Goal: Register for event/course

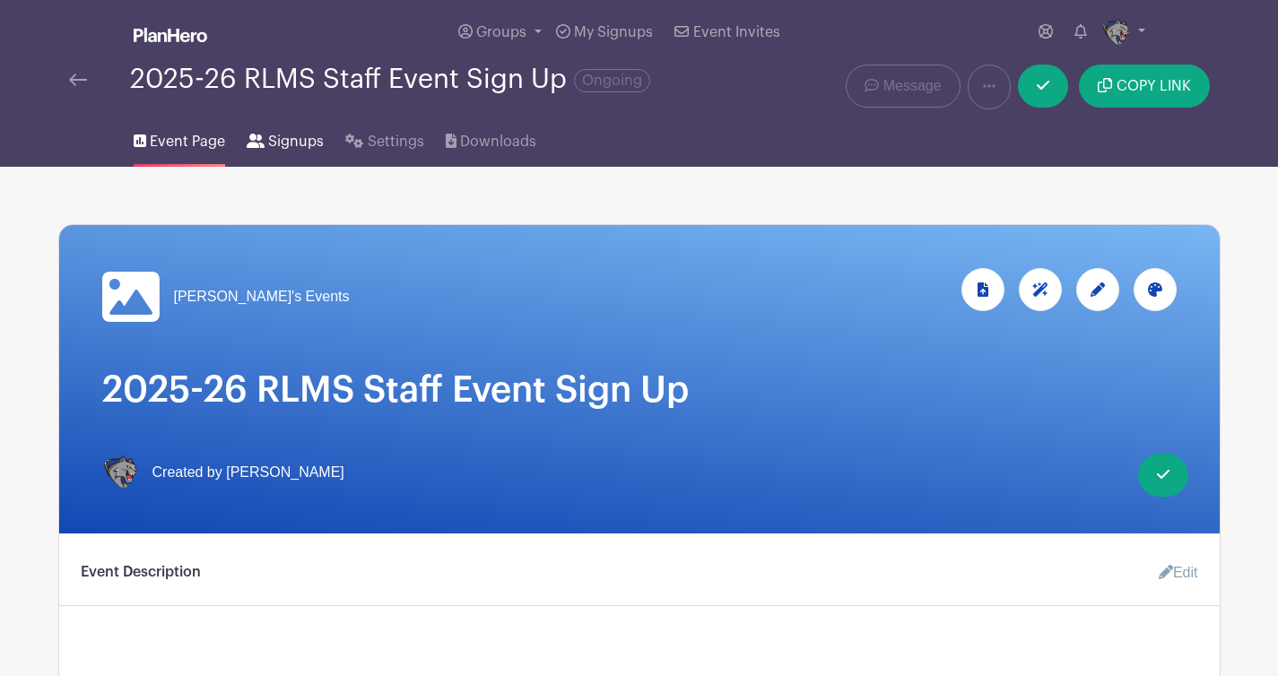
click at [292, 144] on span "Signups" at bounding box center [296, 142] width 56 height 22
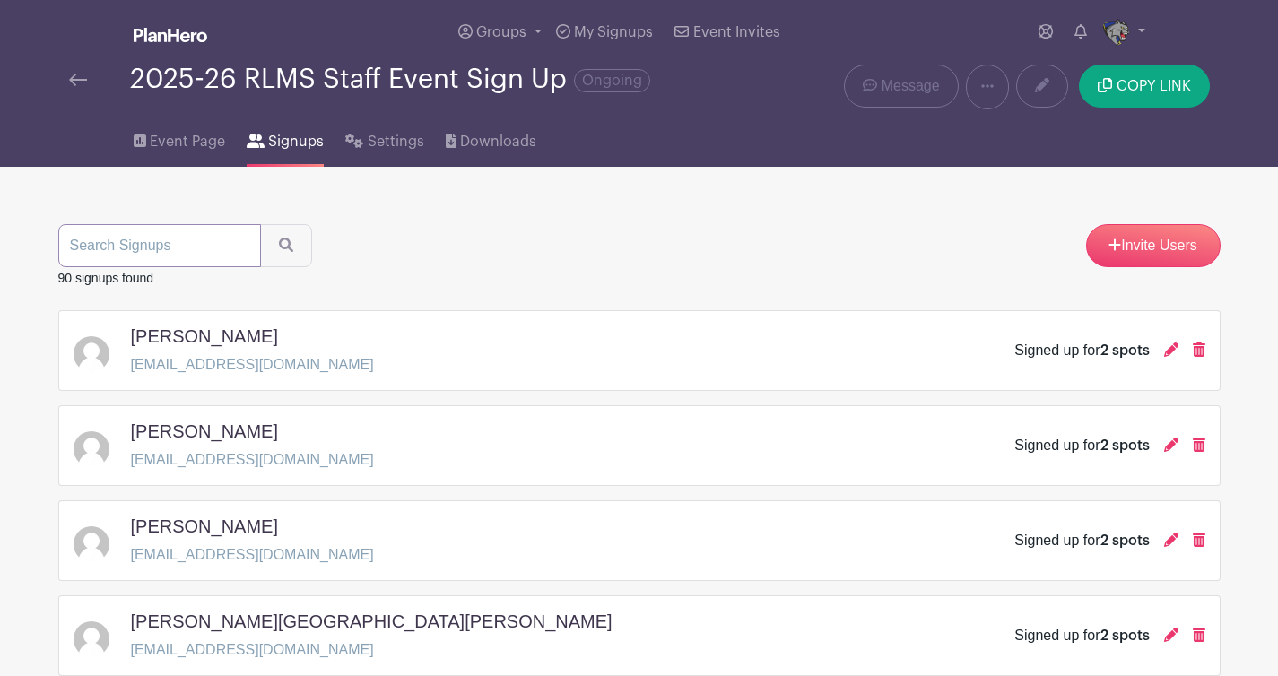
click at [139, 248] on input "search" at bounding box center [159, 245] width 203 height 43
type input "[PERSON_NAME]"
click at [279, 239] on icon "submit" at bounding box center [286, 245] width 14 height 14
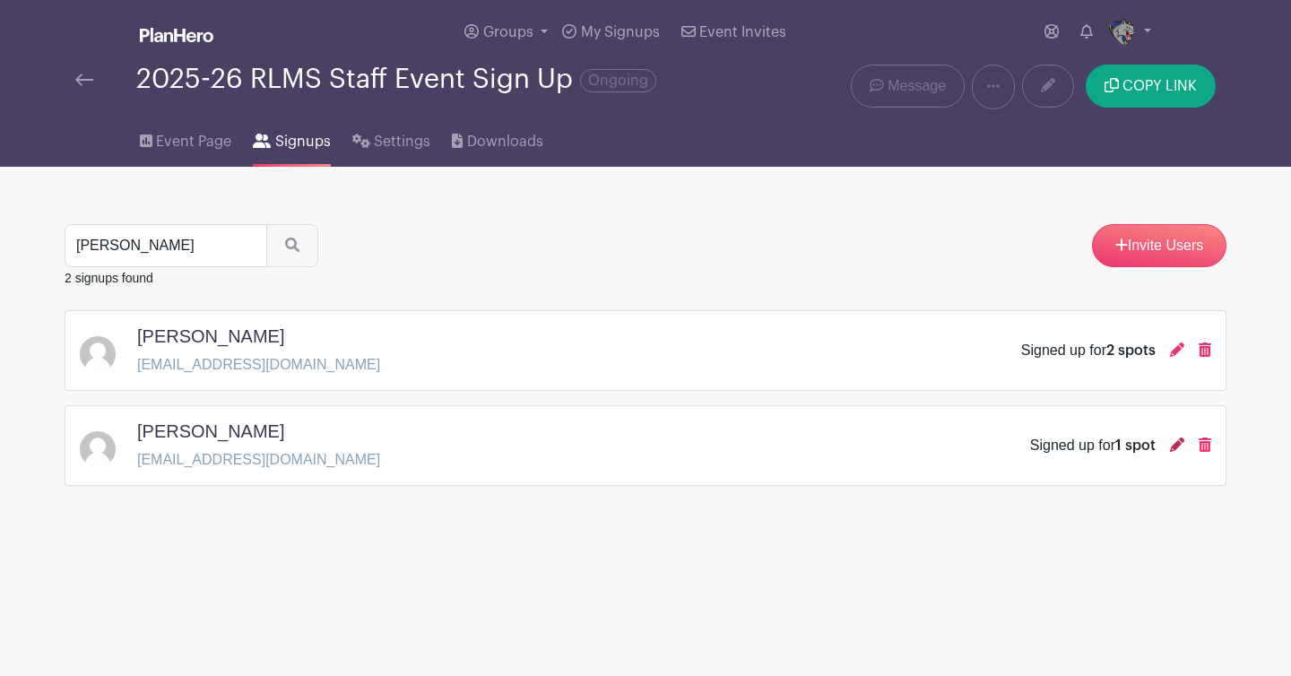
click at [1175, 445] on icon at bounding box center [1177, 445] width 14 height 14
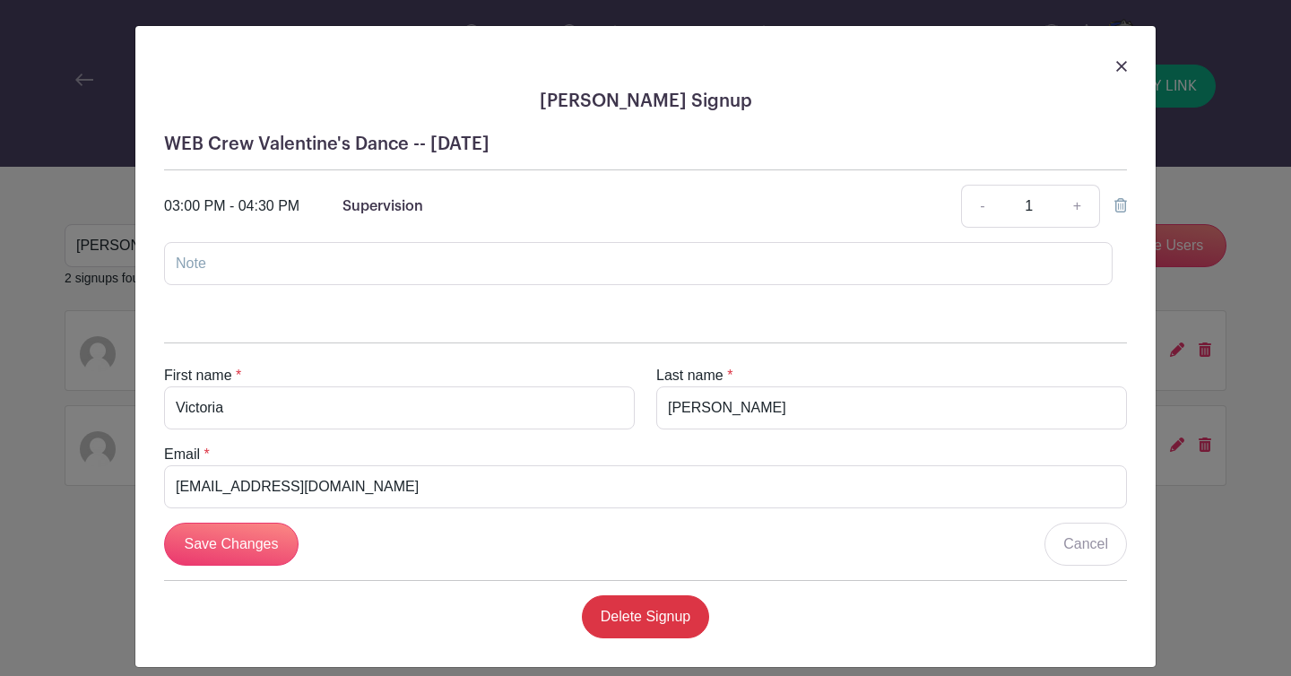
click at [1117, 56] on link at bounding box center [1121, 66] width 11 height 22
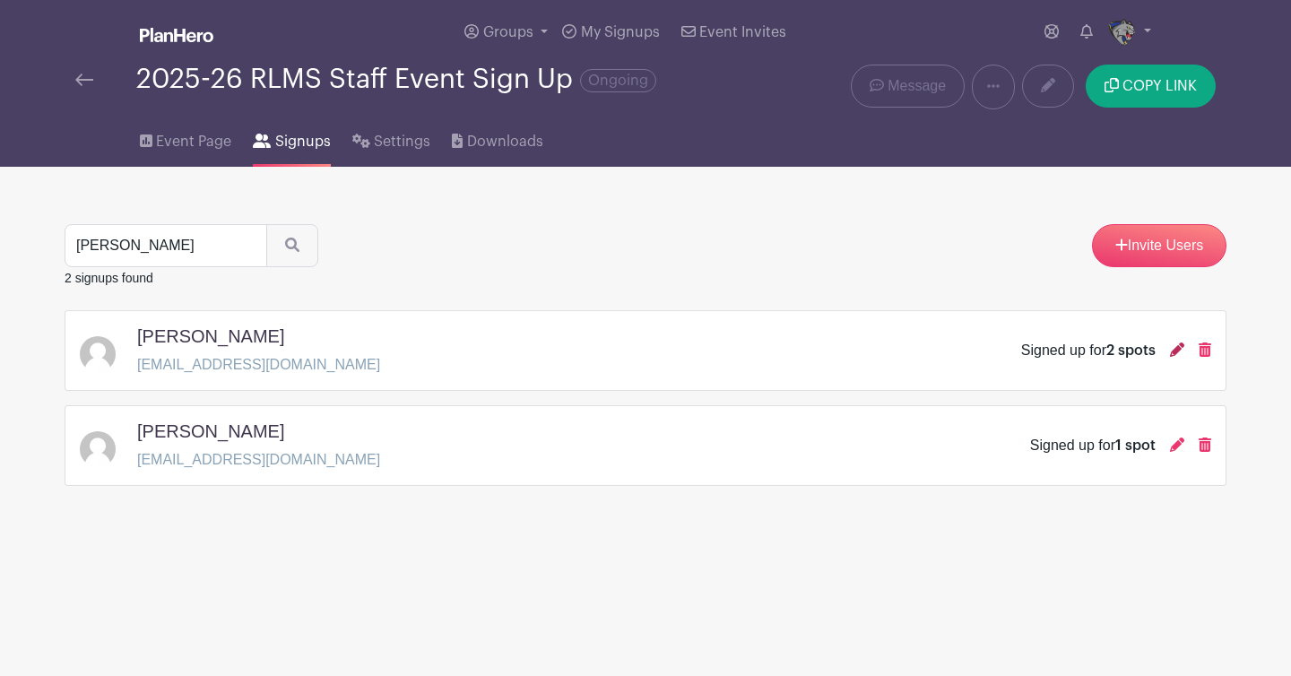
click at [1179, 350] on icon at bounding box center [1177, 350] width 14 height 14
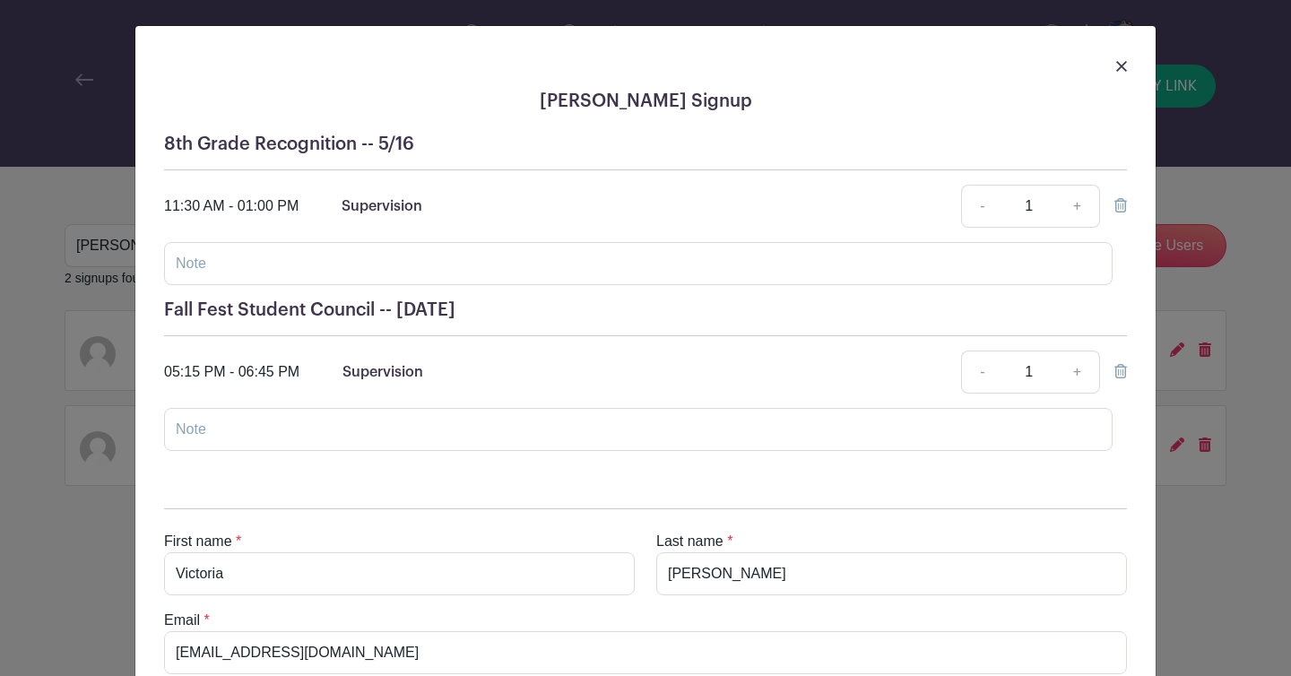
click at [1116, 204] on icon at bounding box center [1121, 205] width 13 height 14
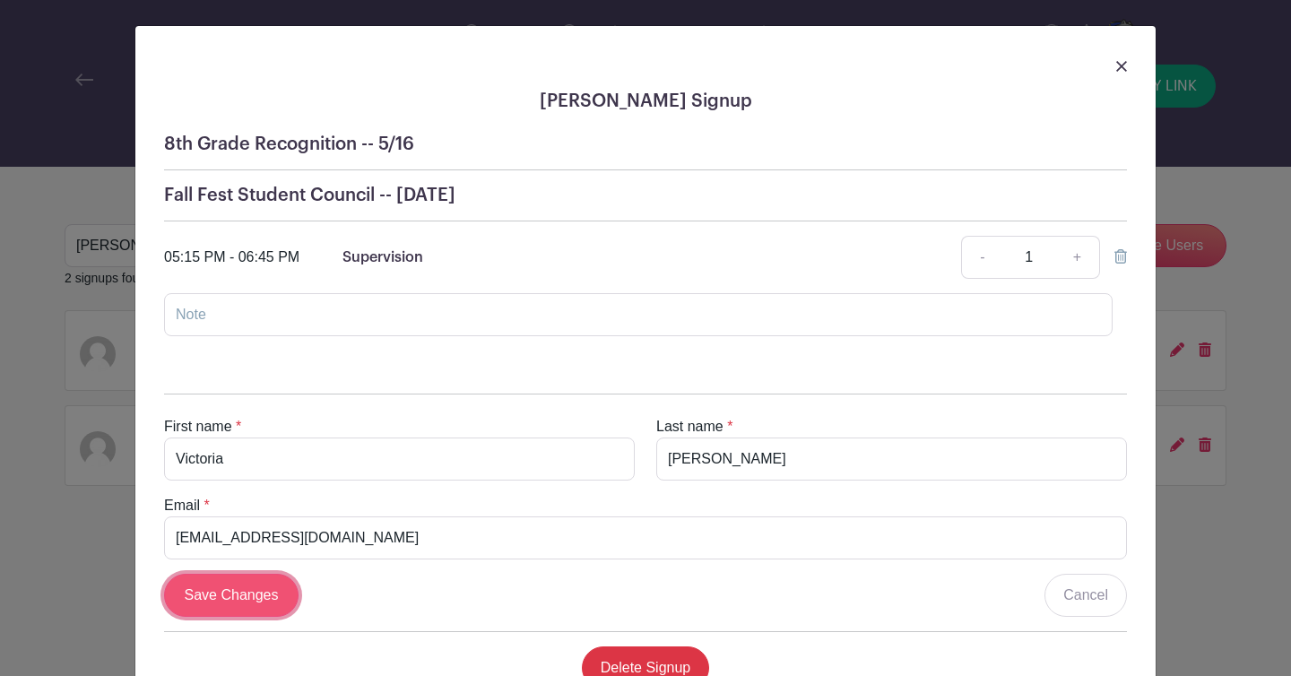
click at [230, 590] on input "Save Changes" at bounding box center [231, 595] width 135 height 43
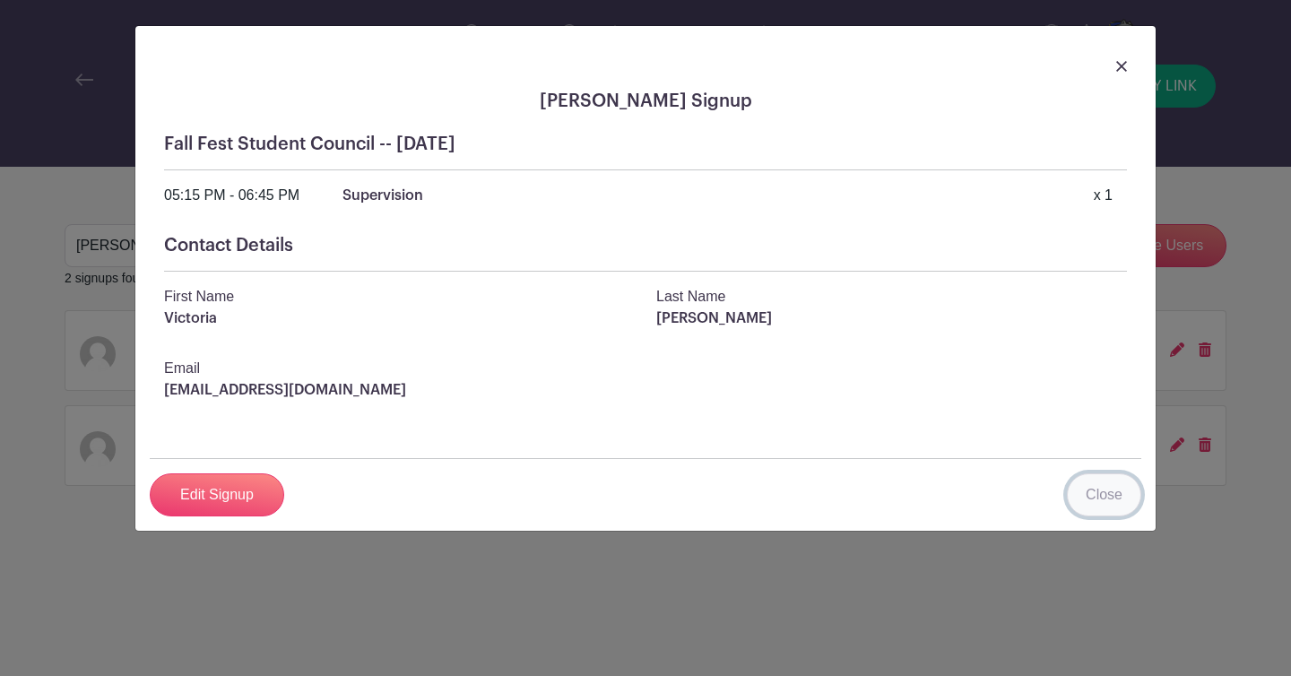
click at [1082, 507] on link "Close" at bounding box center [1104, 494] width 74 height 43
